Goal: Task Accomplishment & Management: Use online tool/utility

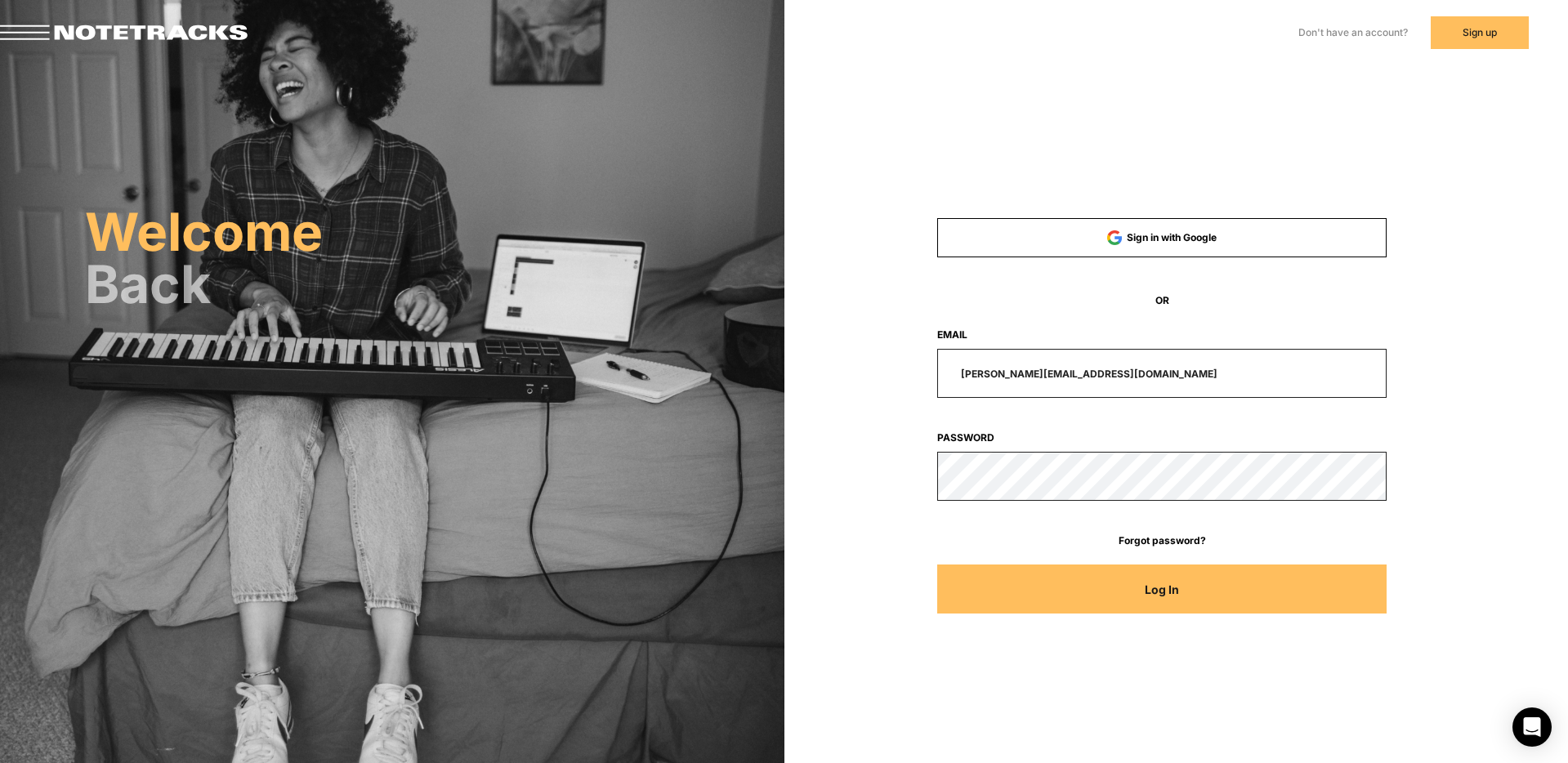
drag, startPoint x: 1128, startPoint y: 372, endPoint x: 843, endPoint y: 363, distance: 285.1
click at [849, 364] on div "Sign in with Google OR Email [PERSON_NAME][EMAIL_ADDRESS][DOMAIN_NAME] Password…" at bounding box center [1162, 413] width 652 height 435
type input "[EMAIL_ADDRESS][DOMAIN_NAME]"
click at [937, 564] on button "Log In" at bounding box center [1161, 589] width 449 height 49
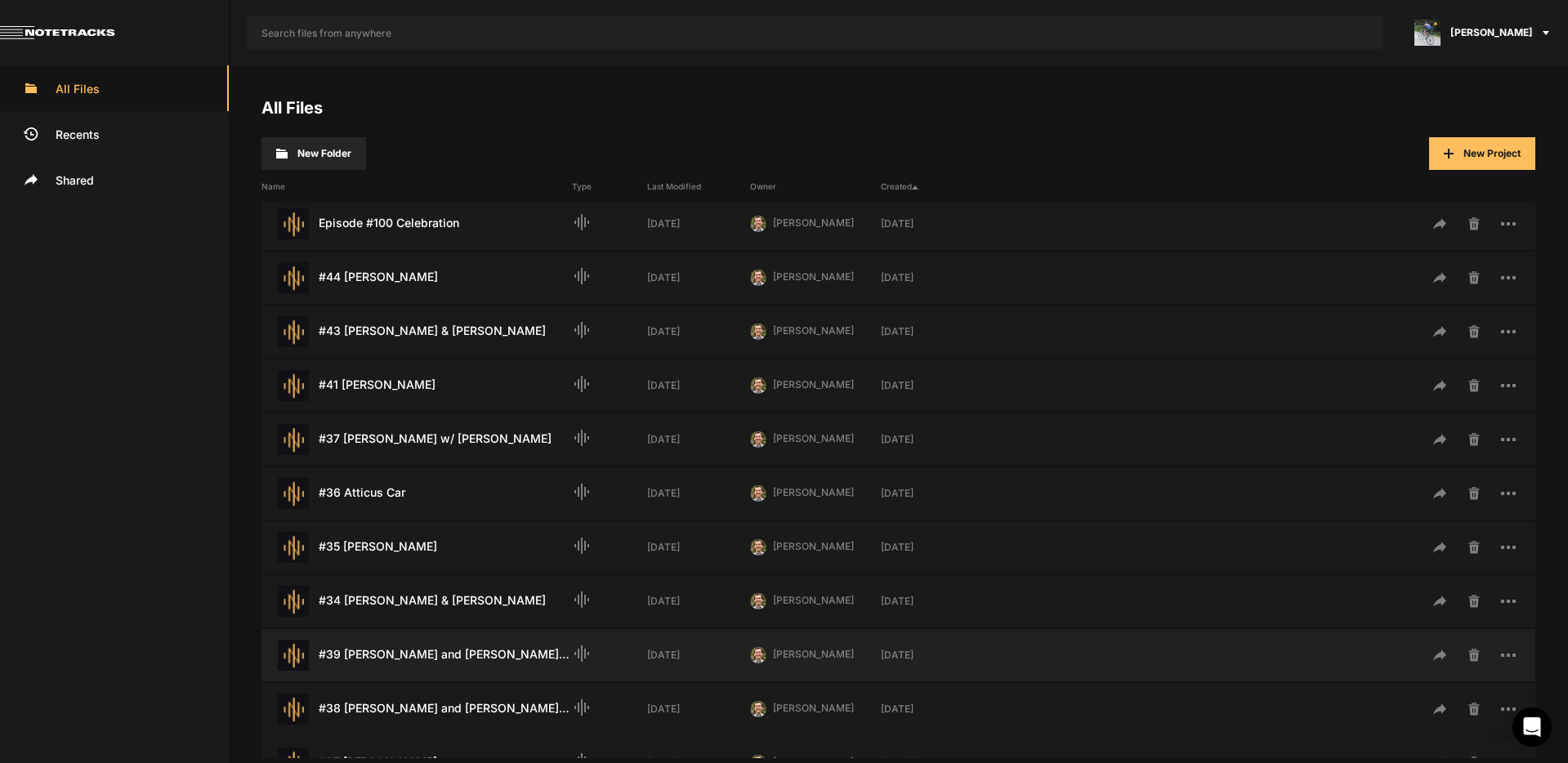
scroll to position [75, 0]
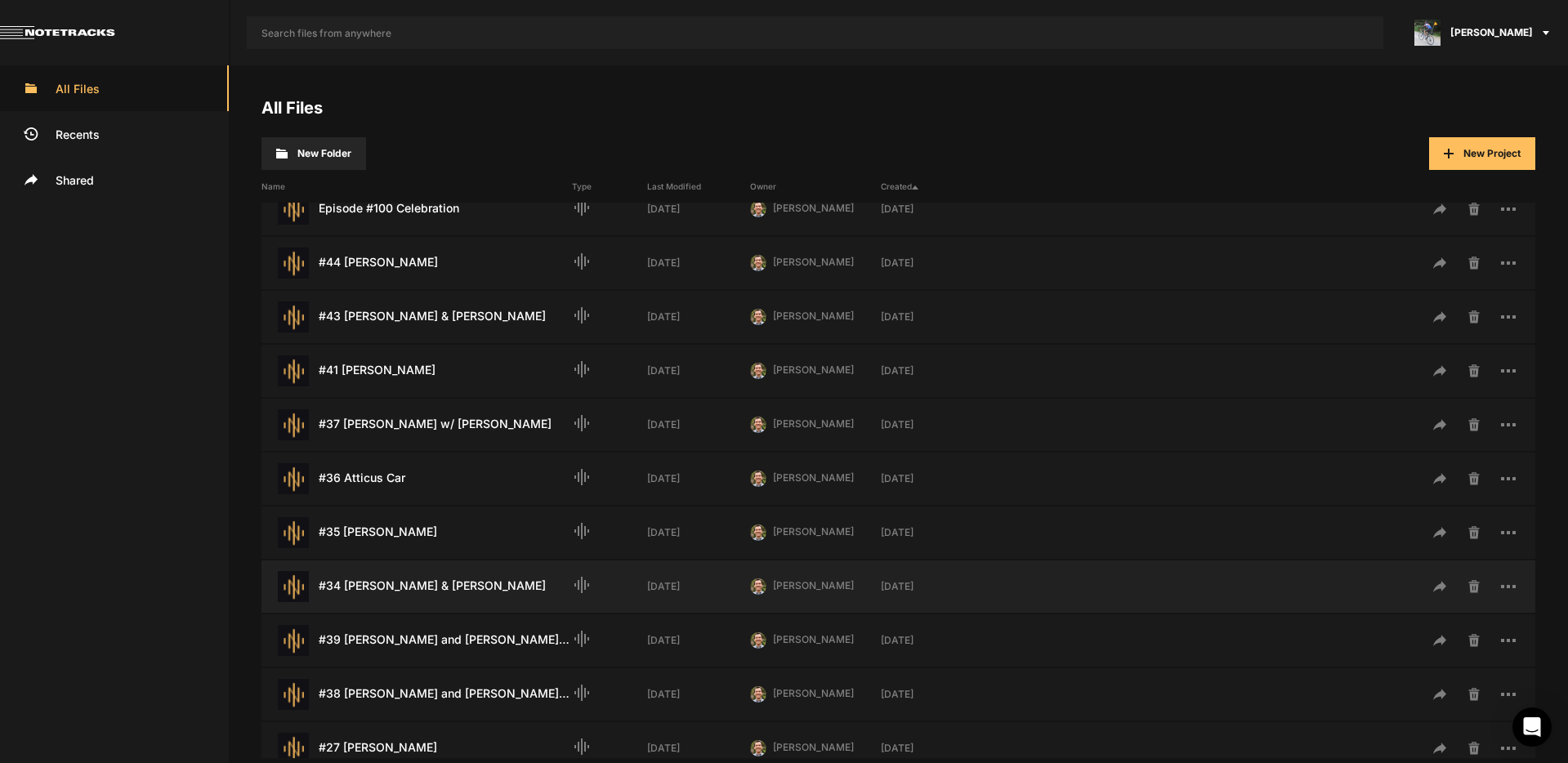
click at [408, 586] on div "#34 [PERSON_NAME] & [PERSON_NAME] Last Modified: [DATE]" at bounding box center [416, 587] width 310 height 31
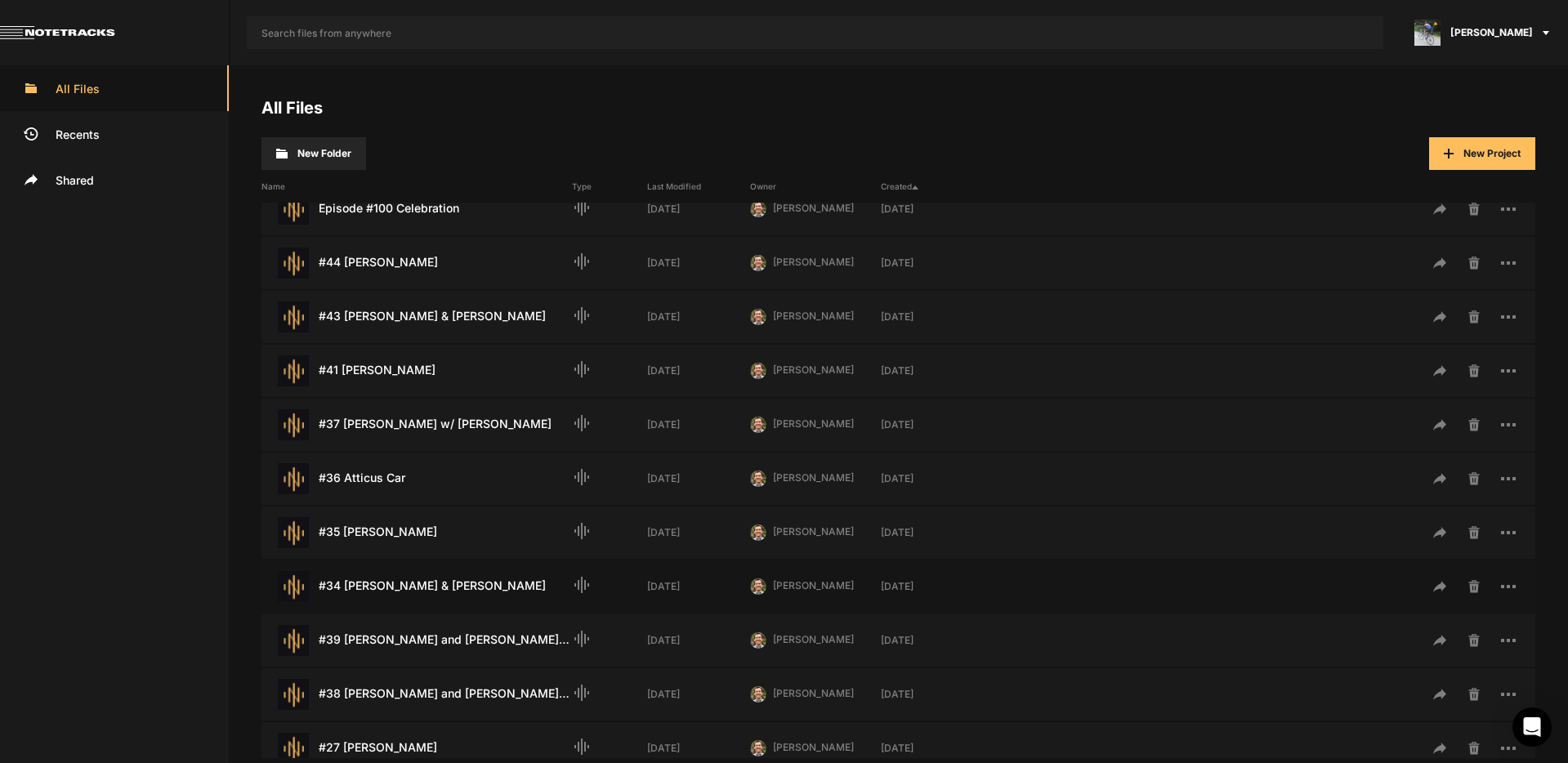
click at [408, 586] on div "#34 [PERSON_NAME] & [PERSON_NAME] Last Modified: [DATE]" at bounding box center [416, 587] width 310 height 31
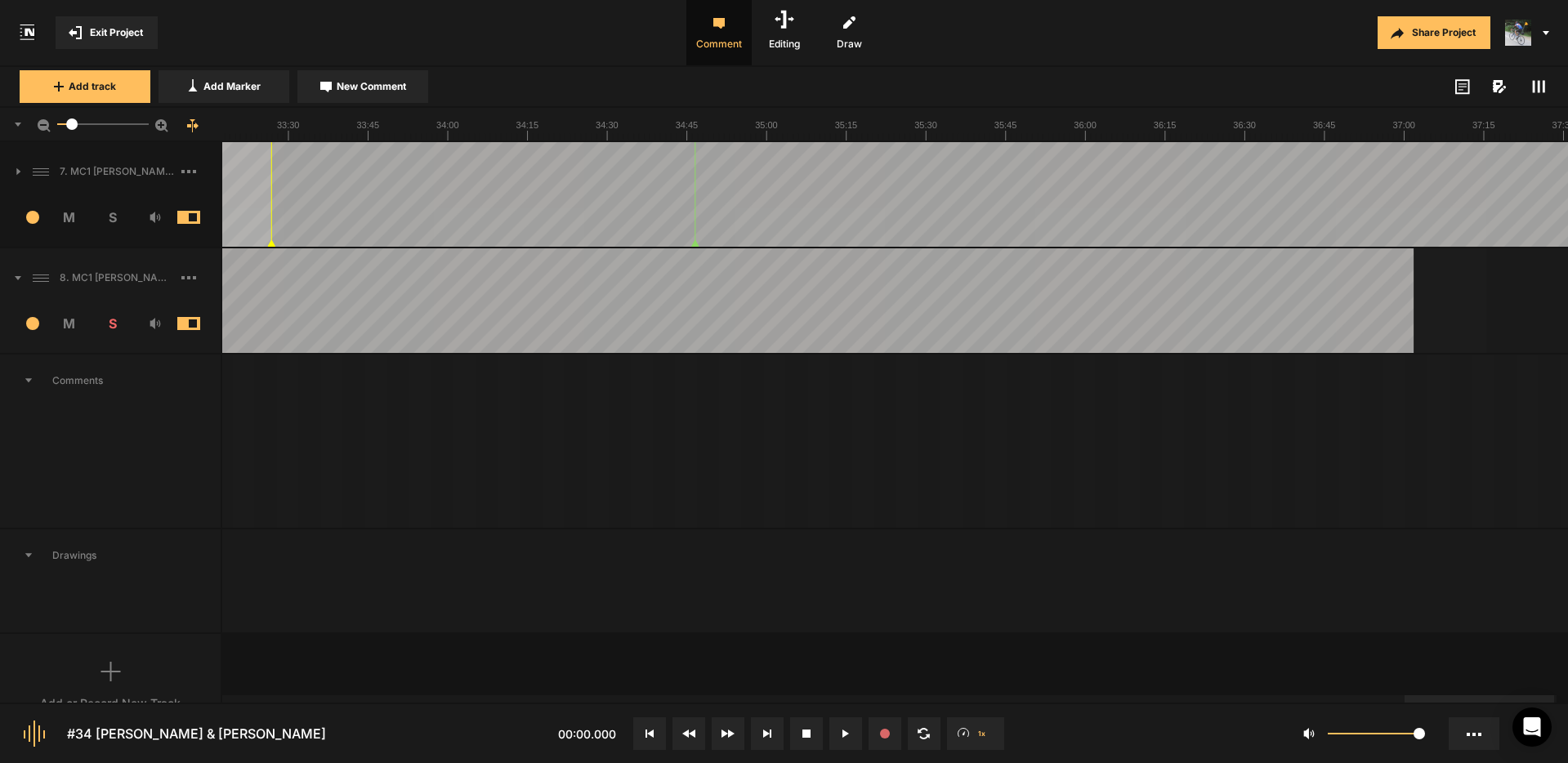
click at [1553, 703] on div at bounding box center [1479, 700] width 150 height 8
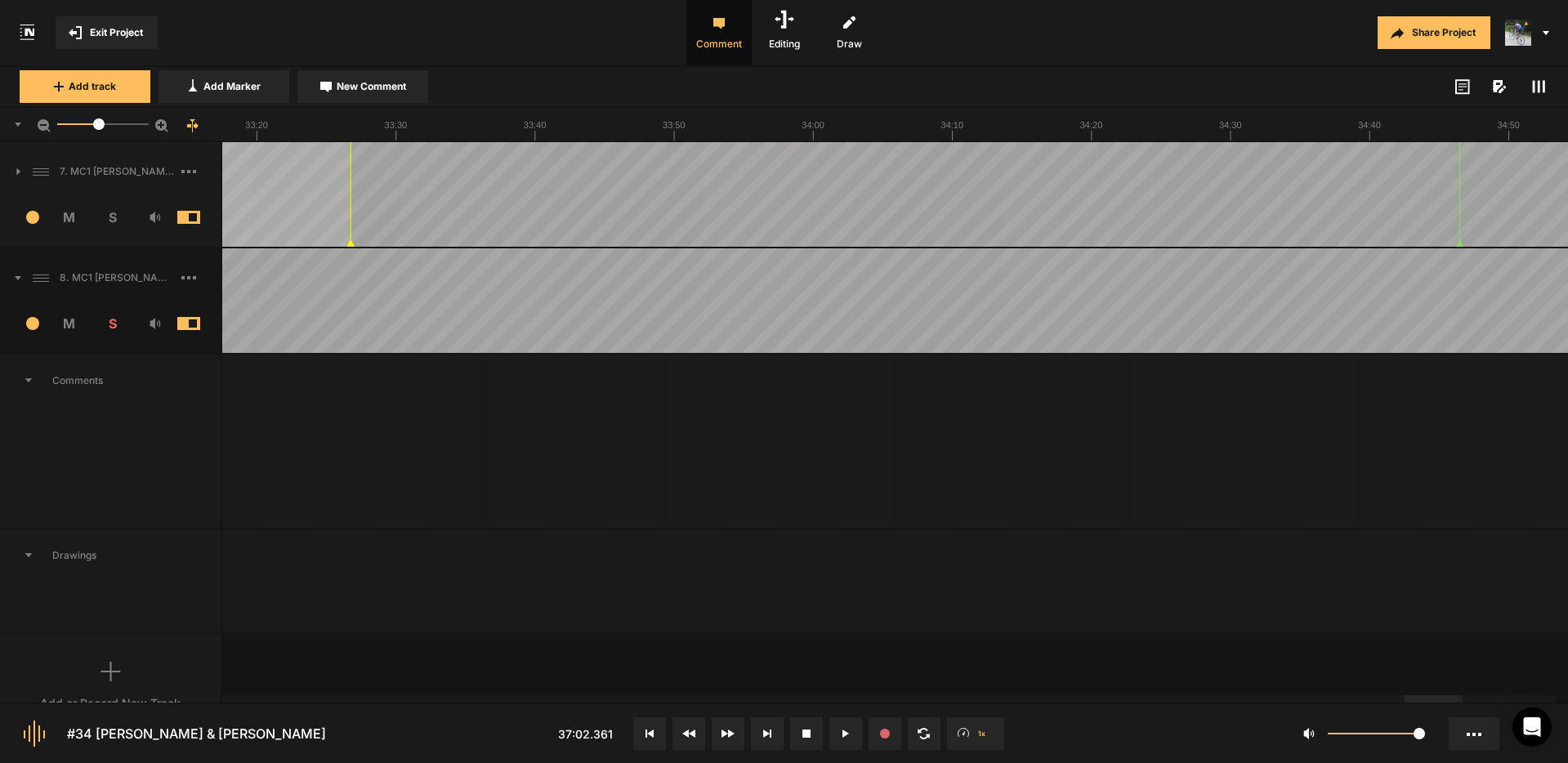
drag, startPoint x: 81, startPoint y: 128, endPoint x: 98, endPoint y: 129, distance: 17.0
click at [99, 129] on div at bounding box center [99, 125] width 12 height 12
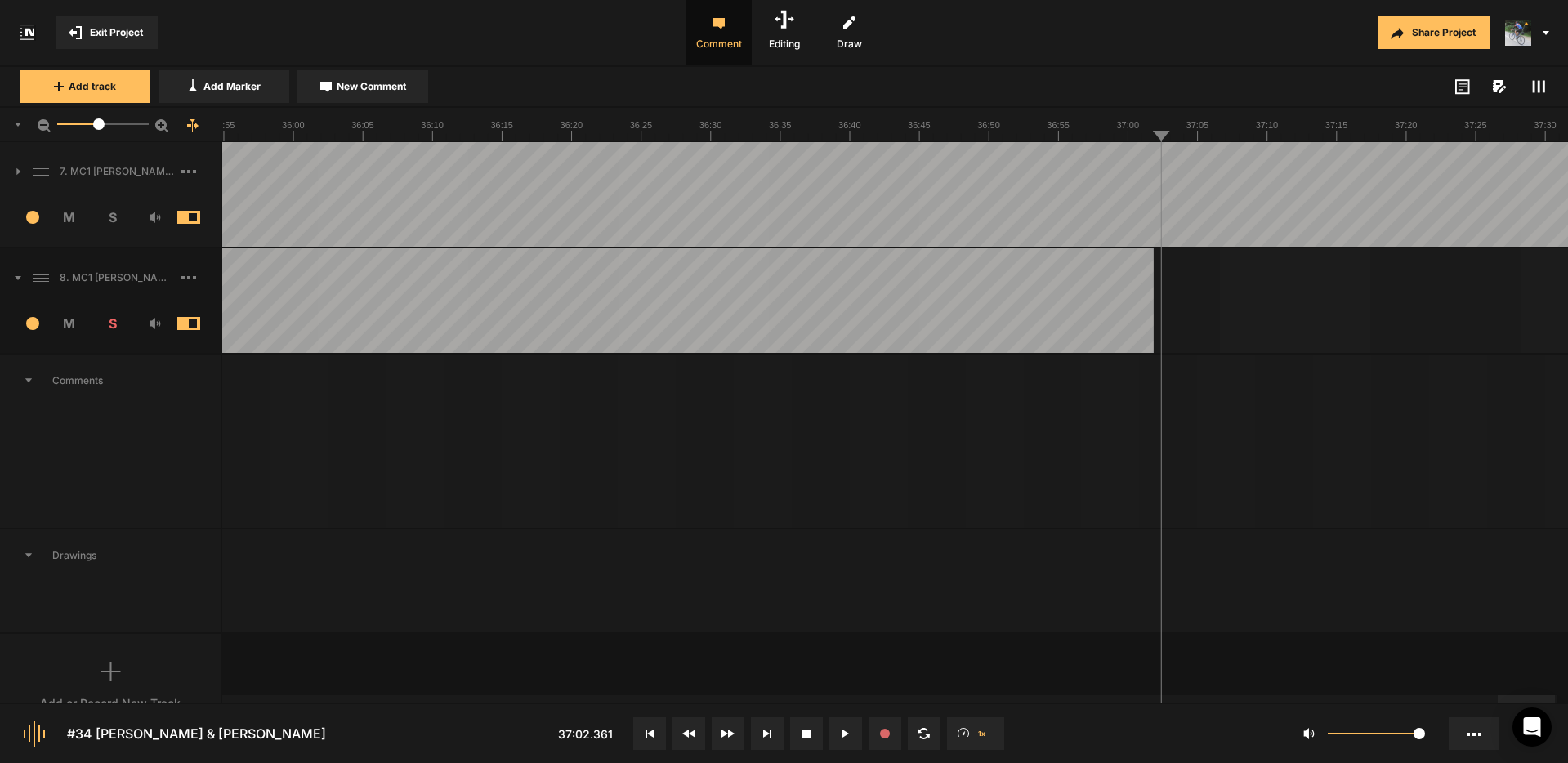
click at [1554, 699] on div at bounding box center [1525, 700] width 57 height 8
click at [1555, 700] on div at bounding box center [1526, 700] width 57 height 8
drag, startPoint x: 115, startPoint y: 215, endPoint x: 114, endPoint y: 247, distance: 32.0
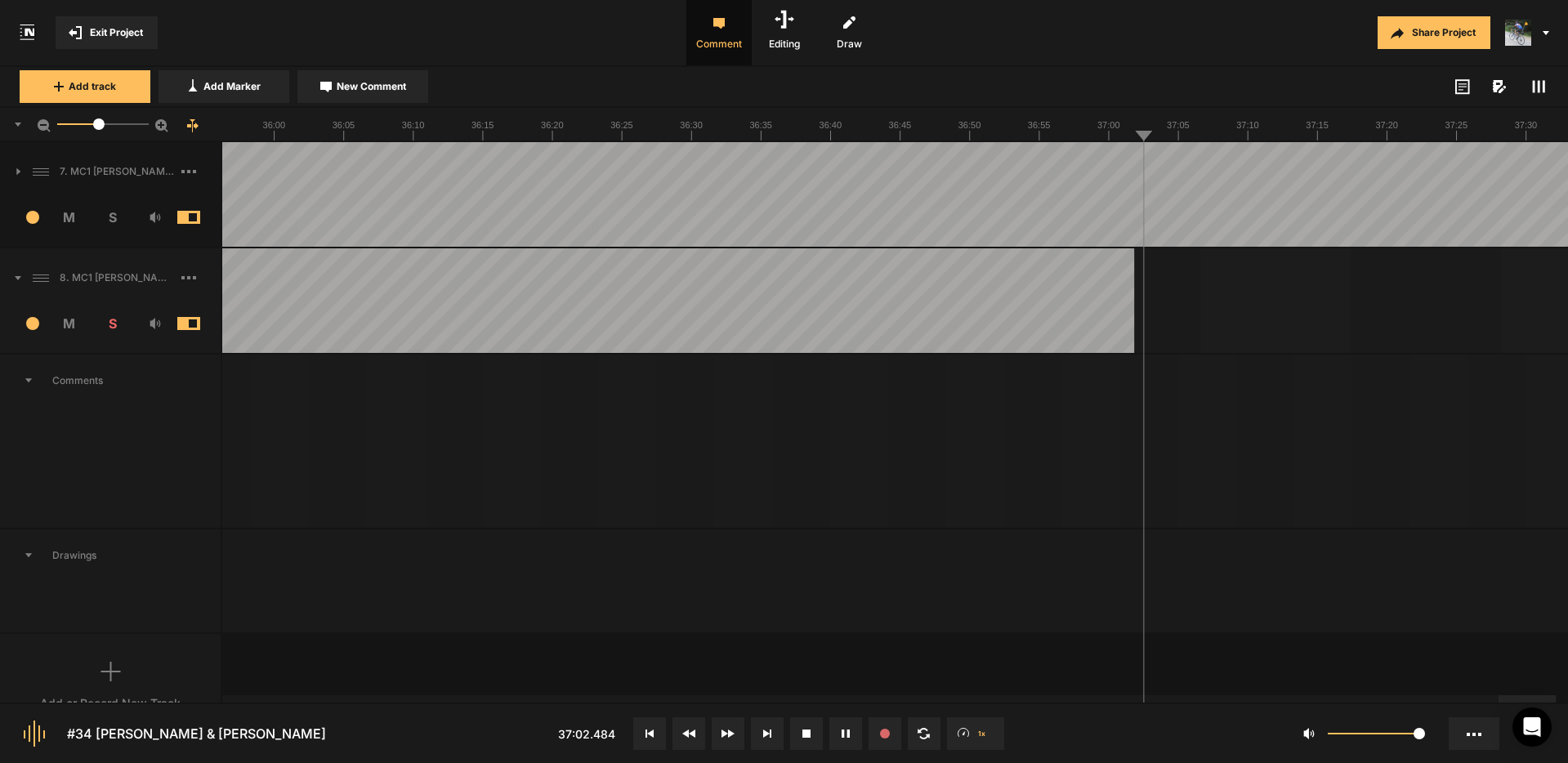
click at [114, 216] on span "S" at bounding box center [112, 217] width 44 height 19
click at [115, 323] on span "S" at bounding box center [112, 324] width 44 height 19
click at [111, 220] on span "S" at bounding box center [112, 217] width 44 height 19
click at [119, 34] on span "Exit Project" at bounding box center [116, 32] width 53 height 15
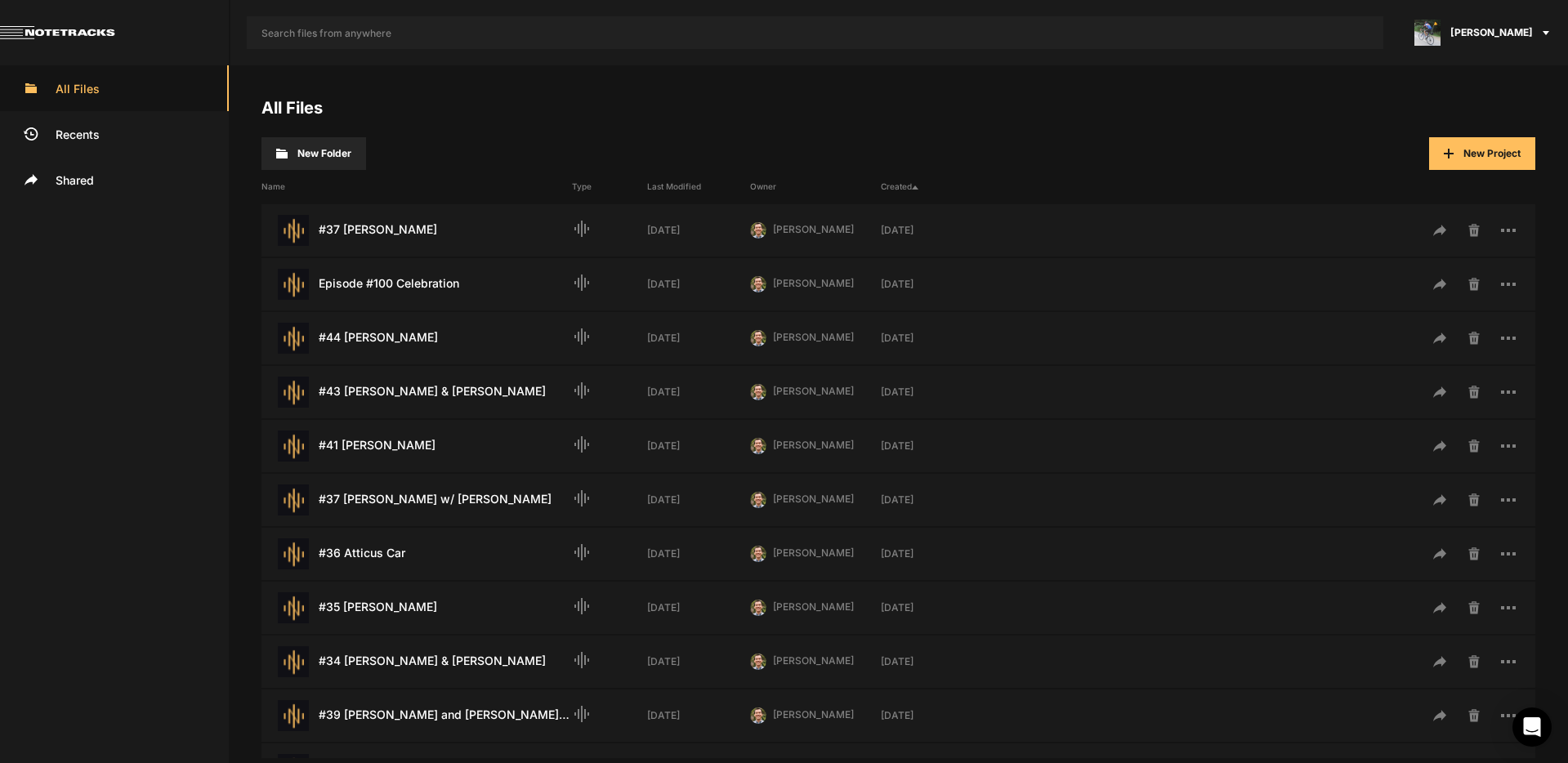
click at [1502, 30] on span "[PERSON_NAME]" at bounding box center [1491, 32] width 83 height 15
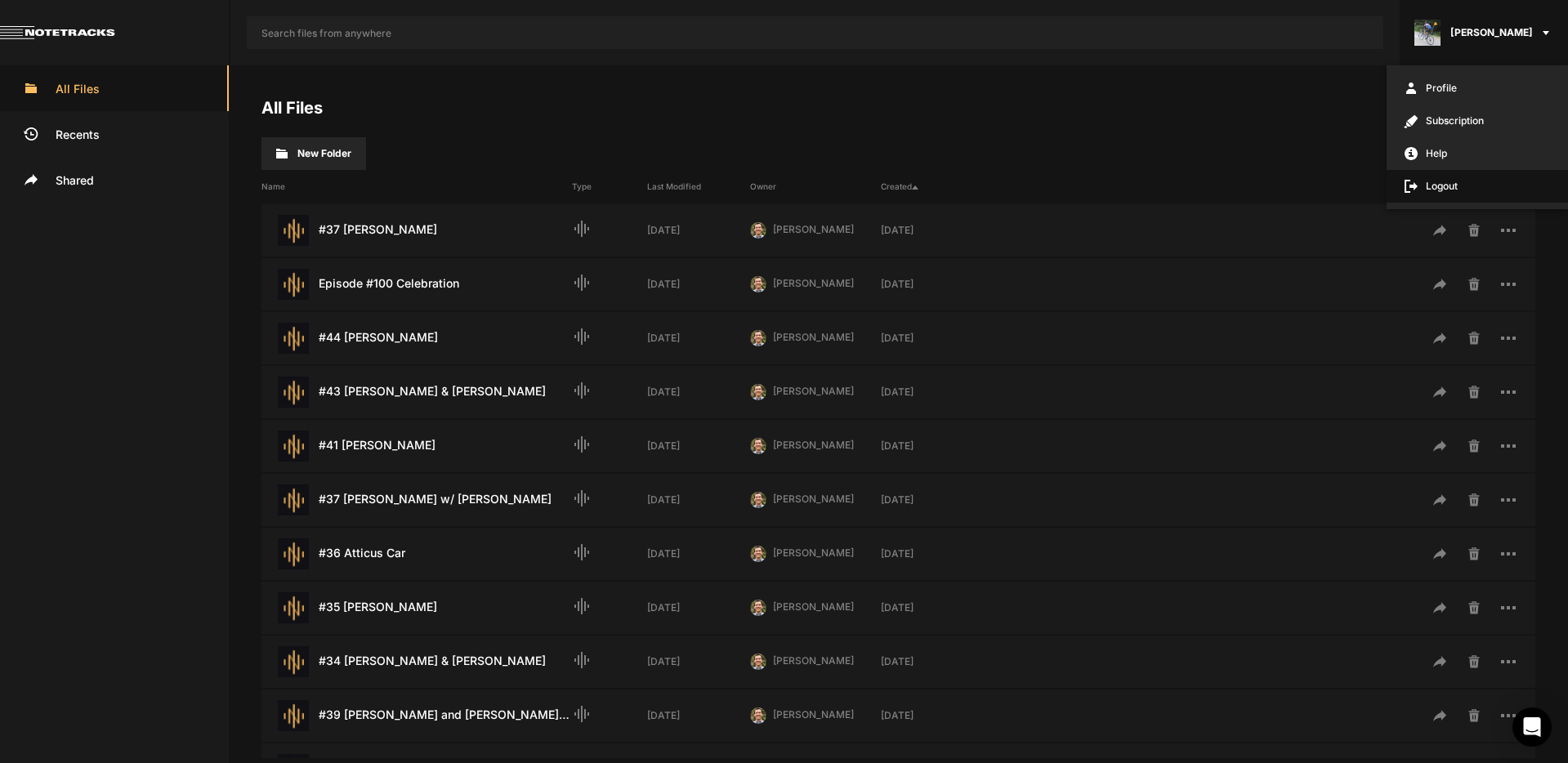
click at [1444, 186] on span "Logout" at bounding box center [1477, 187] width 181 height 33
